Goal: Task Accomplishment & Management: Use online tool/utility

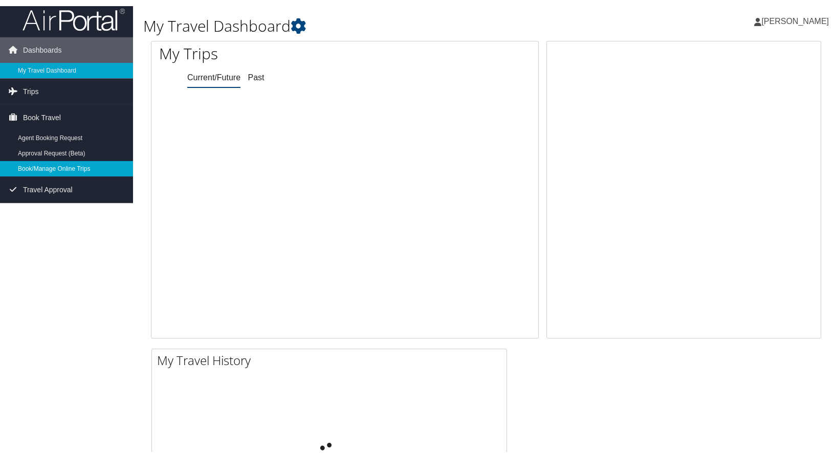
click at [47, 167] on link "Book/Manage Online Trips" at bounding box center [66, 167] width 133 height 15
